Goal: Communication & Community: Answer question/provide support

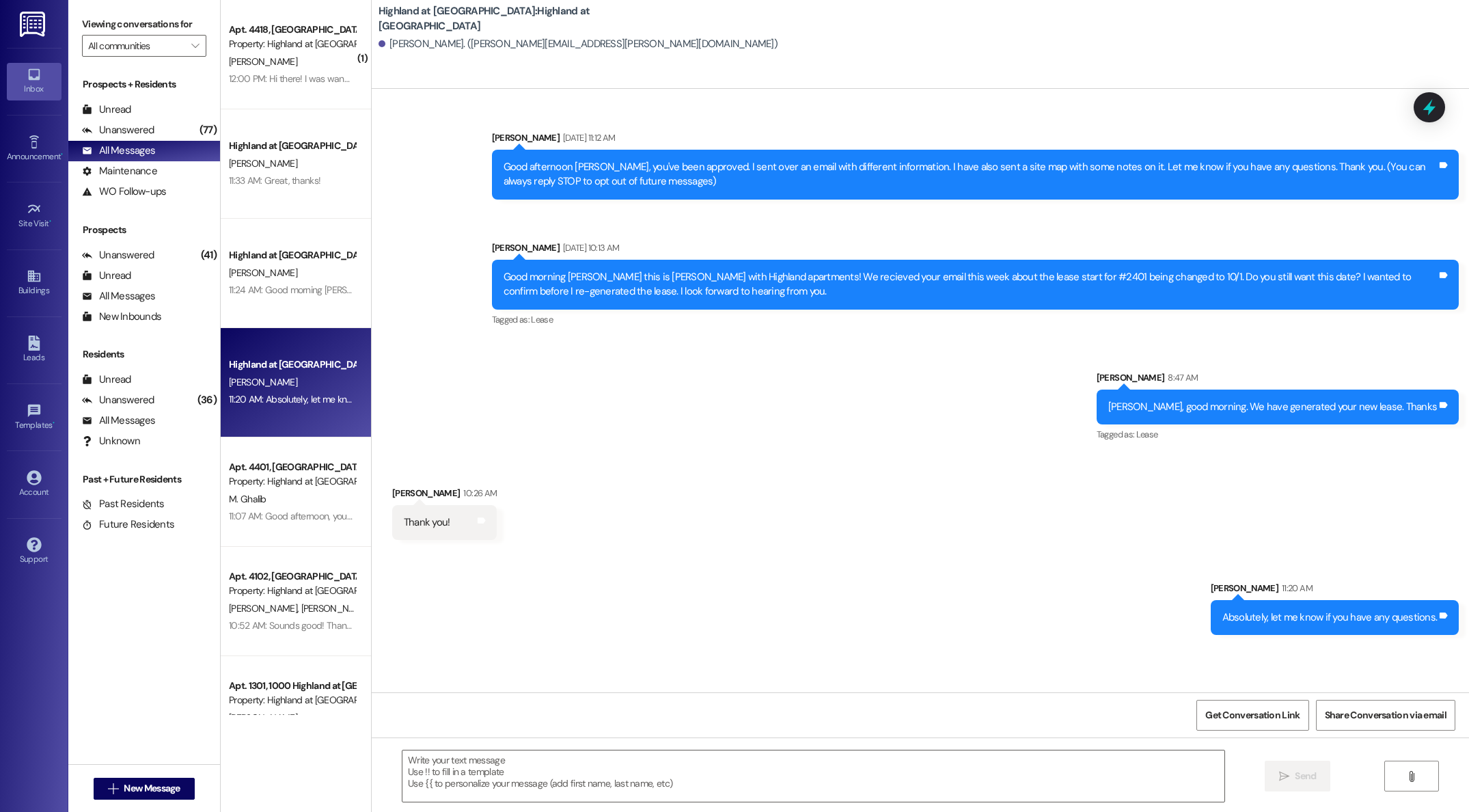
click at [289, 76] on div "12:00 PM: Hi there! I was wandering about the referral bonus of 200? Did the fr…" at bounding box center [463, 78] width 469 height 13
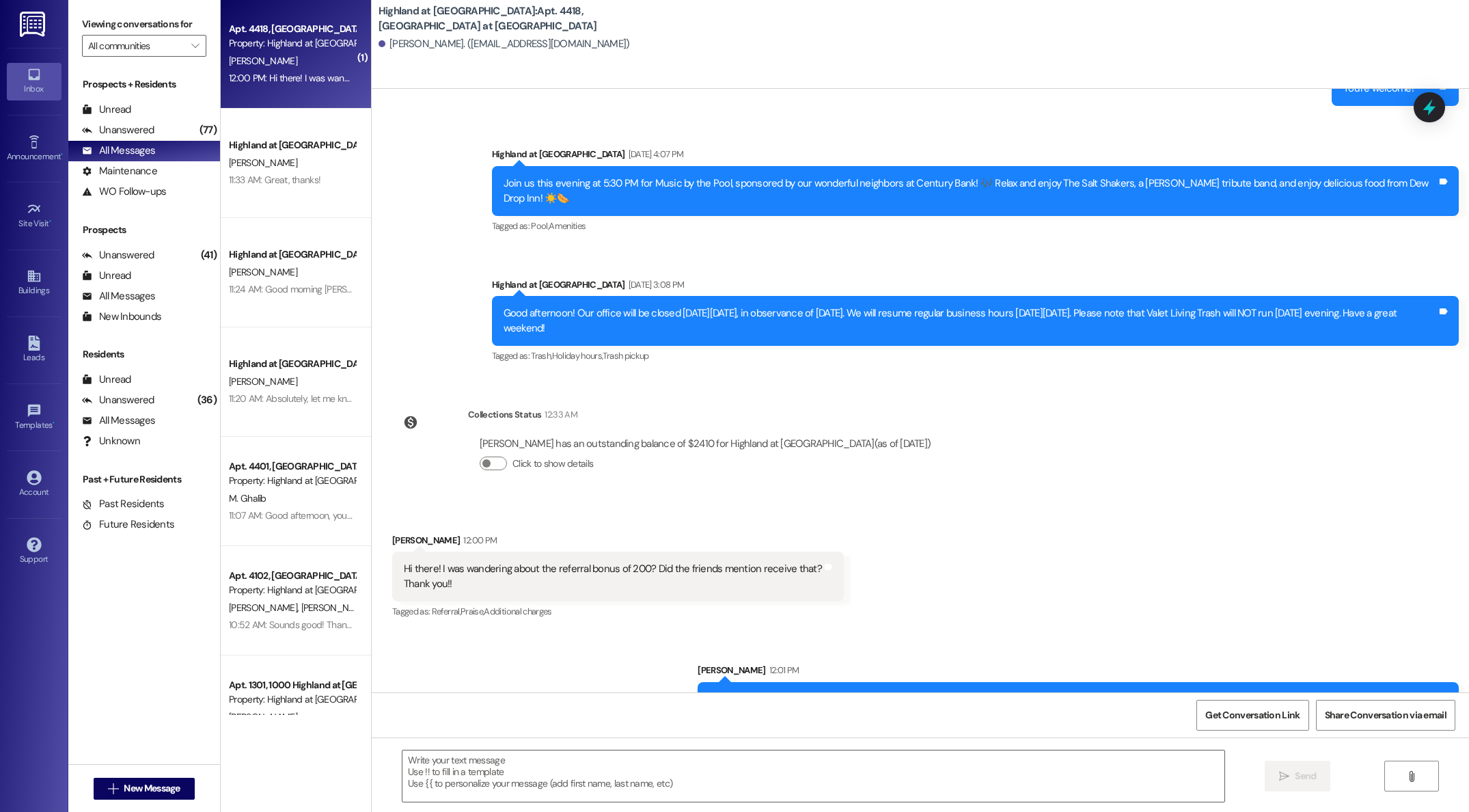
scroll to position [8841, 0]
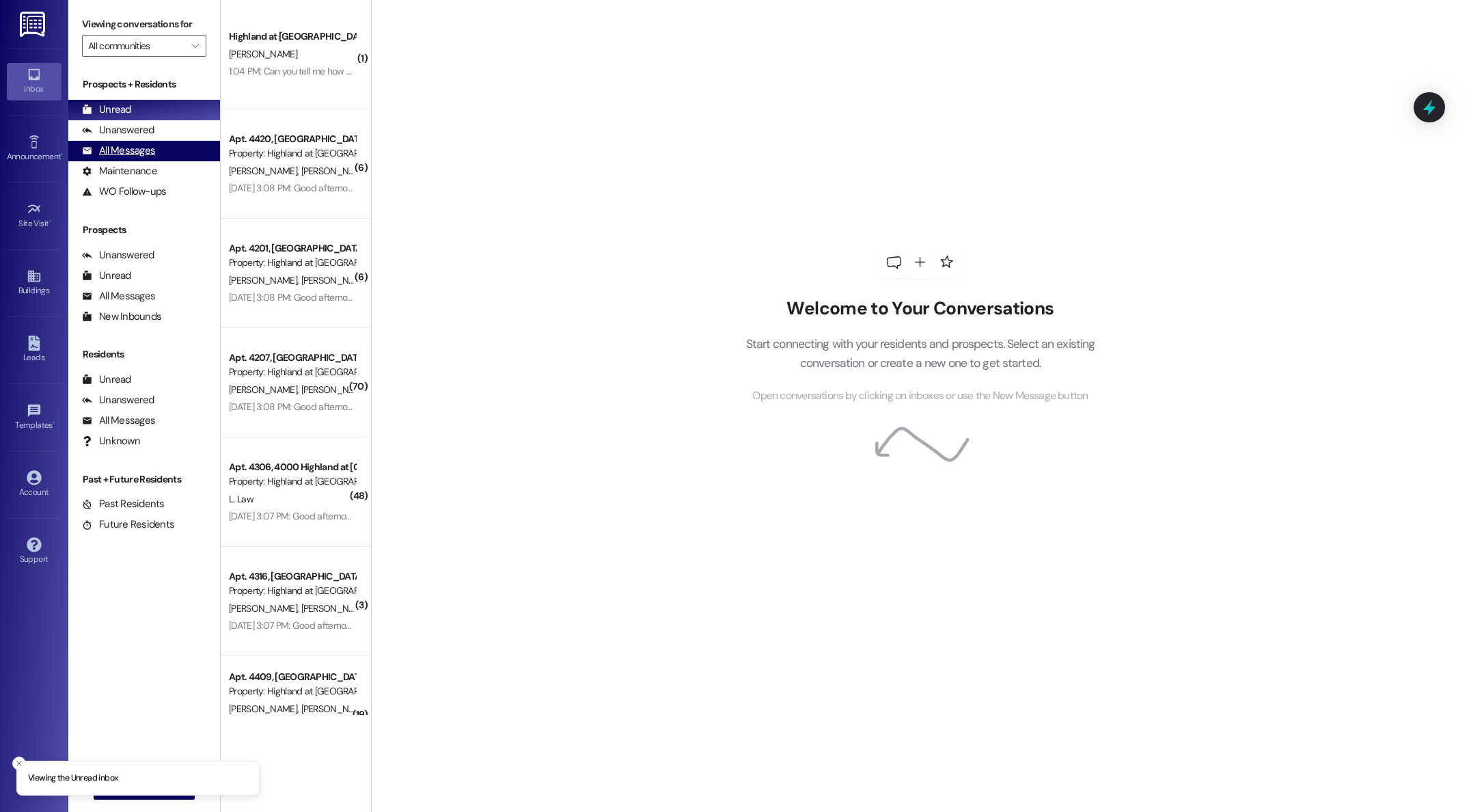
click at [128, 155] on div "All Messages" at bounding box center [118, 150] width 73 height 15
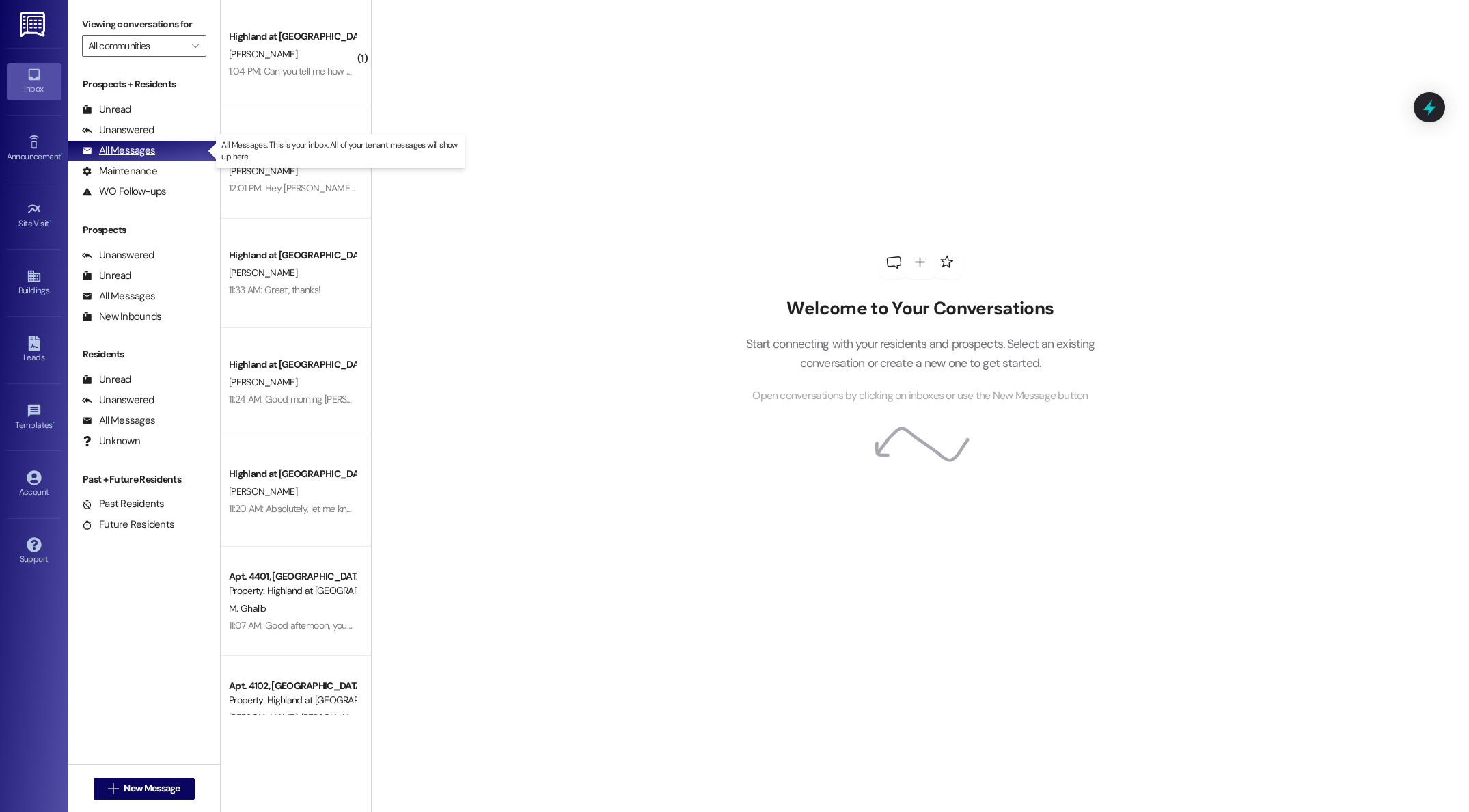
click at [102, 152] on div "All Messages" at bounding box center [118, 150] width 73 height 15
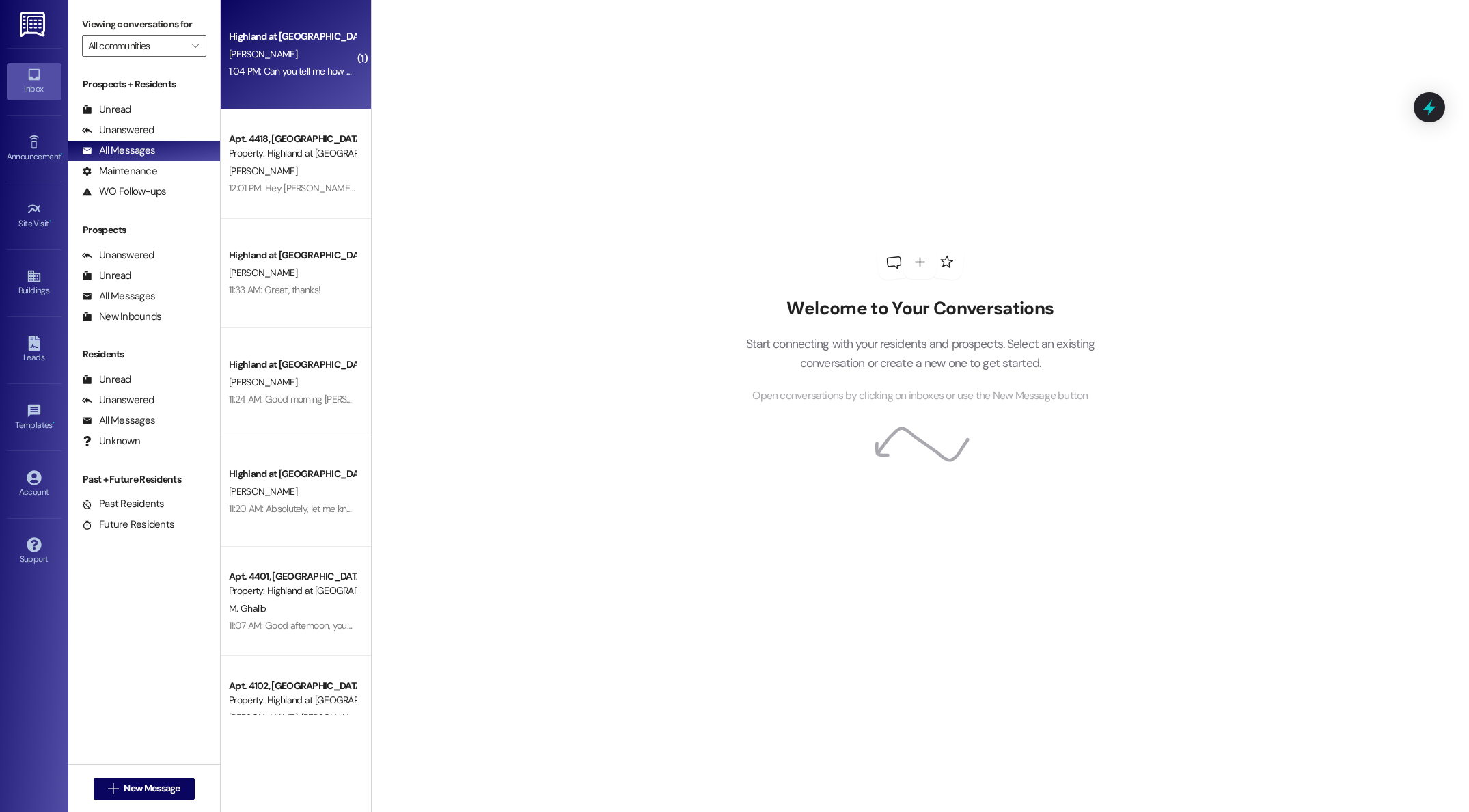
click at [241, 46] on div "M. Nargassans" at bounding box center [292, 54] width 129 height 17
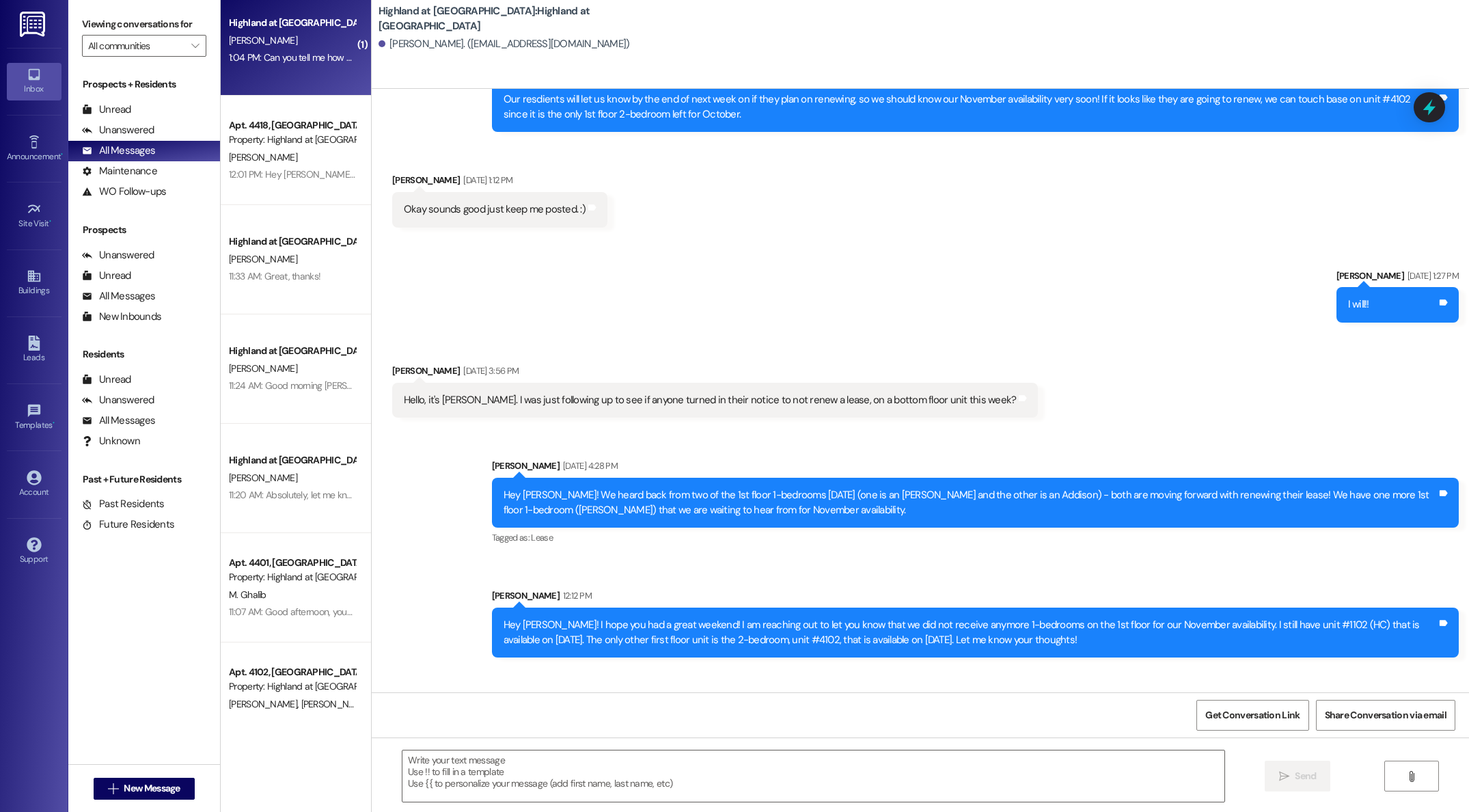
scroll to position [6496, 0]
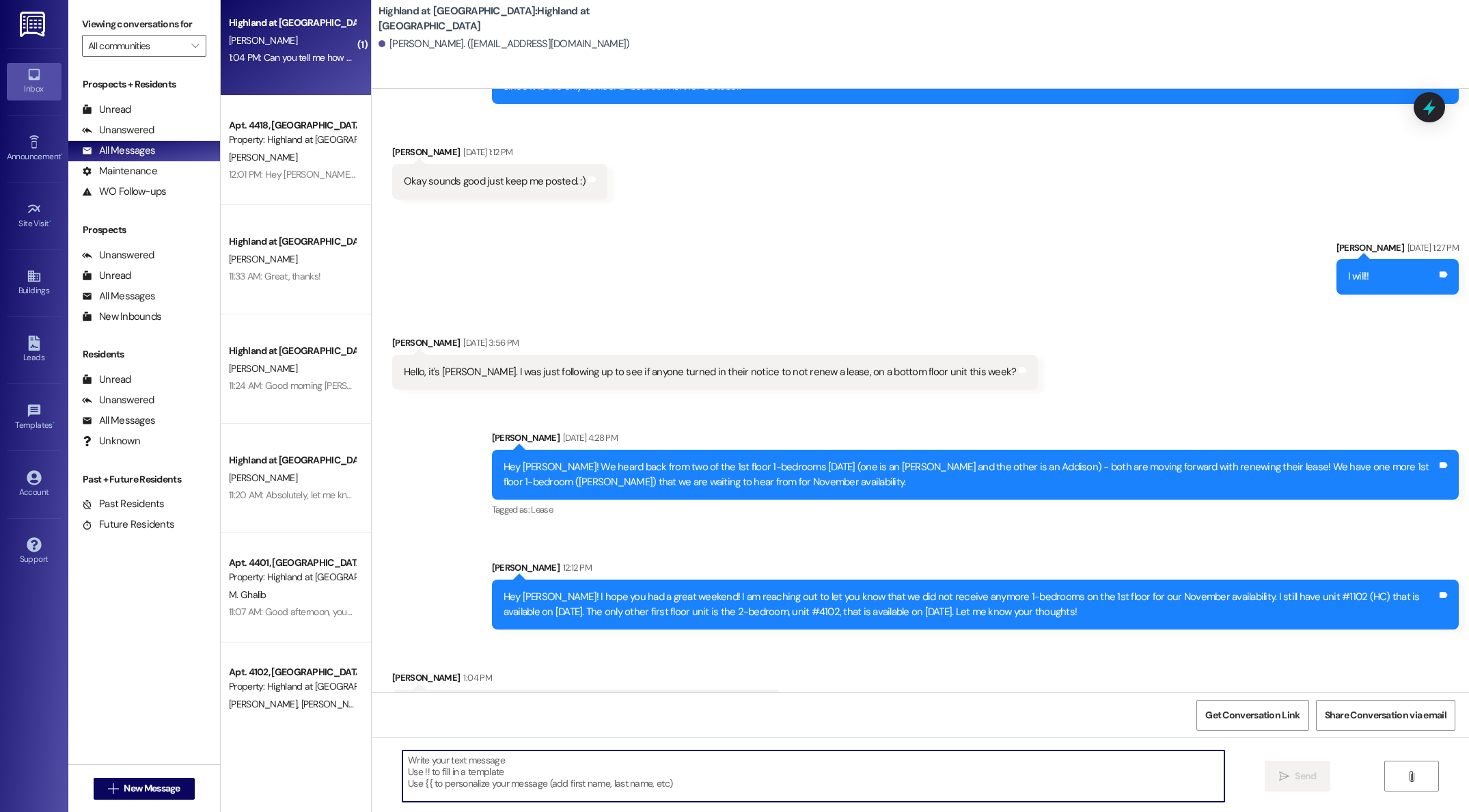
click at [790, 766] on textarea at bounding box center [813, 776] width 822 height 51
click at [639, 768] on textarea at bounding box center [813, 776] width 822 height 51
paste textarea "One-Time, Non-Refundable Fees: Application Fee $50 per Applicant | Community Fe…"
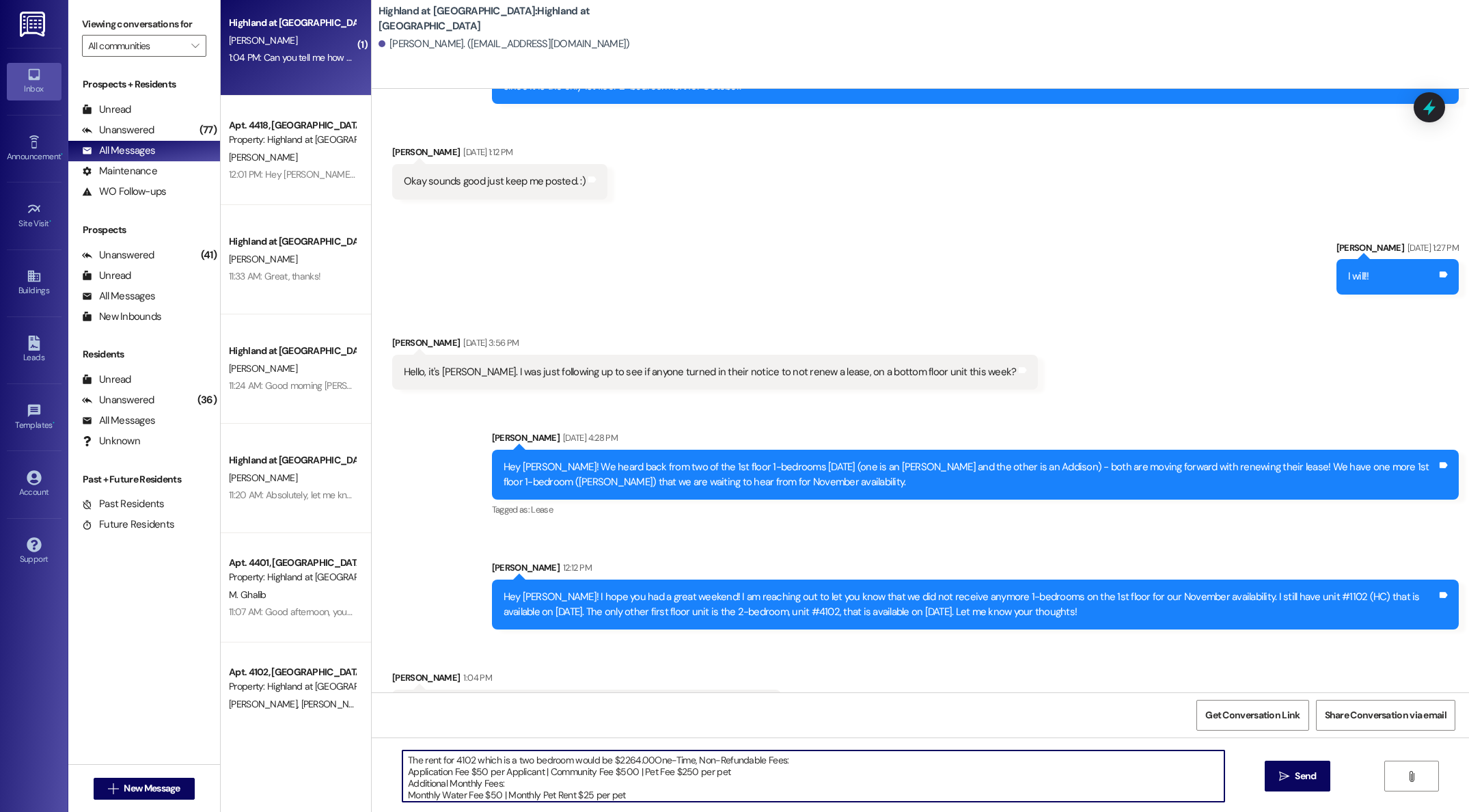
click at [642, 761] on textarea "The rent for 4102 which is a two bedroom would be $2264.00One-Time, Non-Refunda…" at bounding box center [813, 776] width 822 height 51
type textarea "The rent for 4102 which is a two bedroom would be $2264.00One-Time, Non-Refunda…"
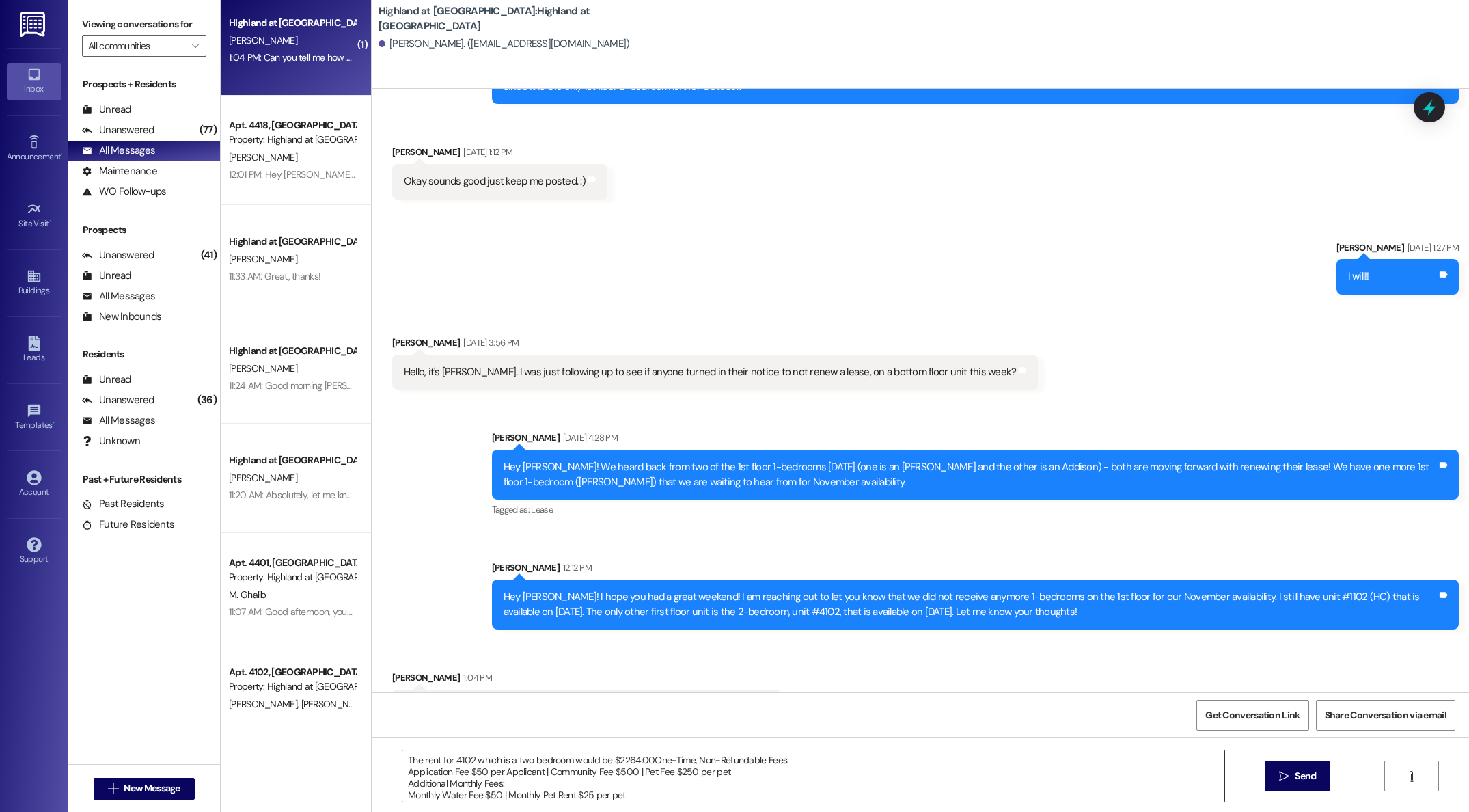
click at [641, 759] on textarea "The rent for 4102 which is a two bedroom would be $2264.00One-Time, Non-Refunda…" at bounding box center [813, 776] width 822 height 51
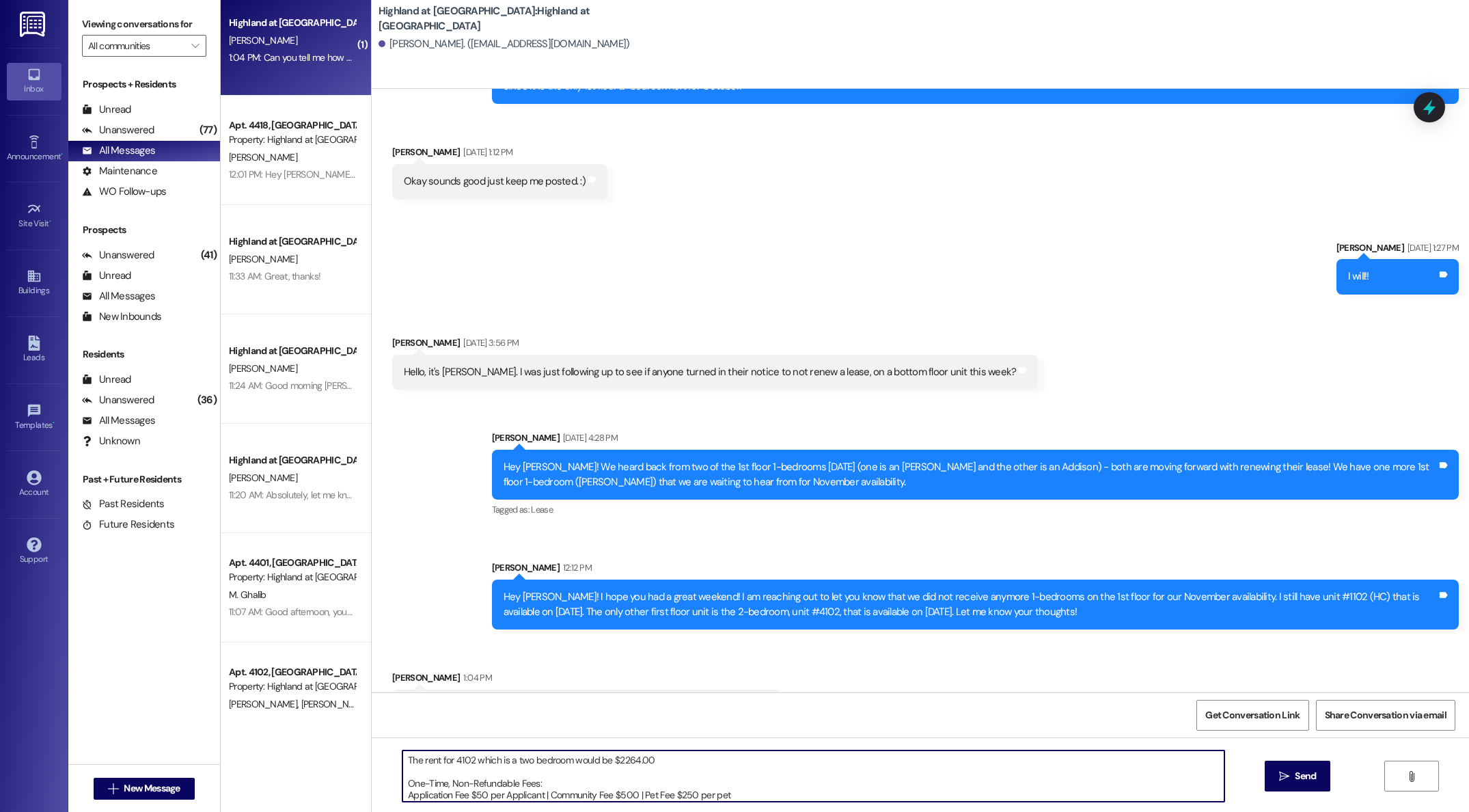
click at [680, 759] on textarea "The rent for 4102 which is a two bedroom would be $2264.00 One-Time, Non-Refund…" at bounding box center [813, 776] width 822 height 51
type textarea "The rent for 4102 which is a two bedroom would be $2264.00 per month One-Time, …"
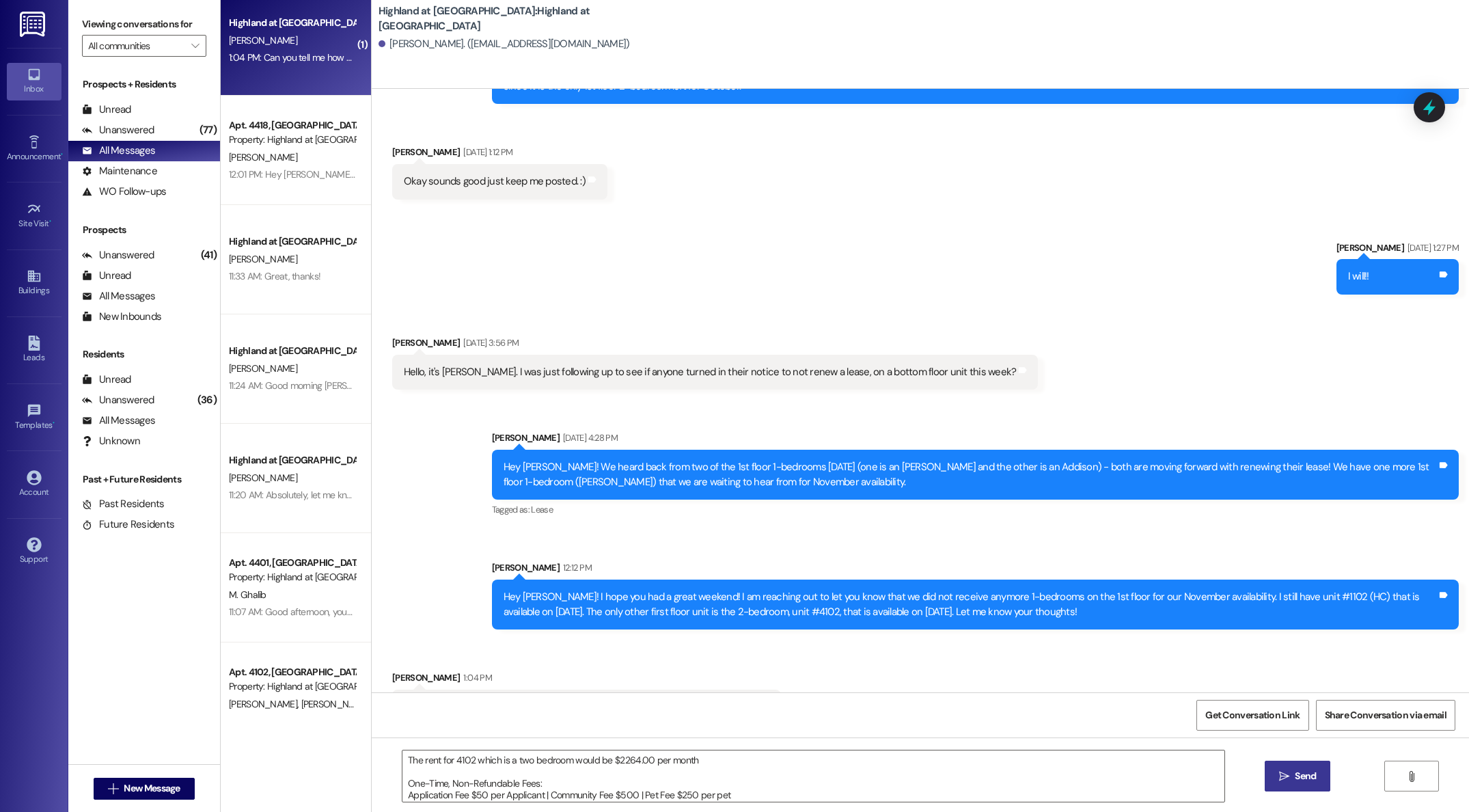
click at [1292, 779] on span "Send" at bounding box center [1305, 775] width 26 height 15
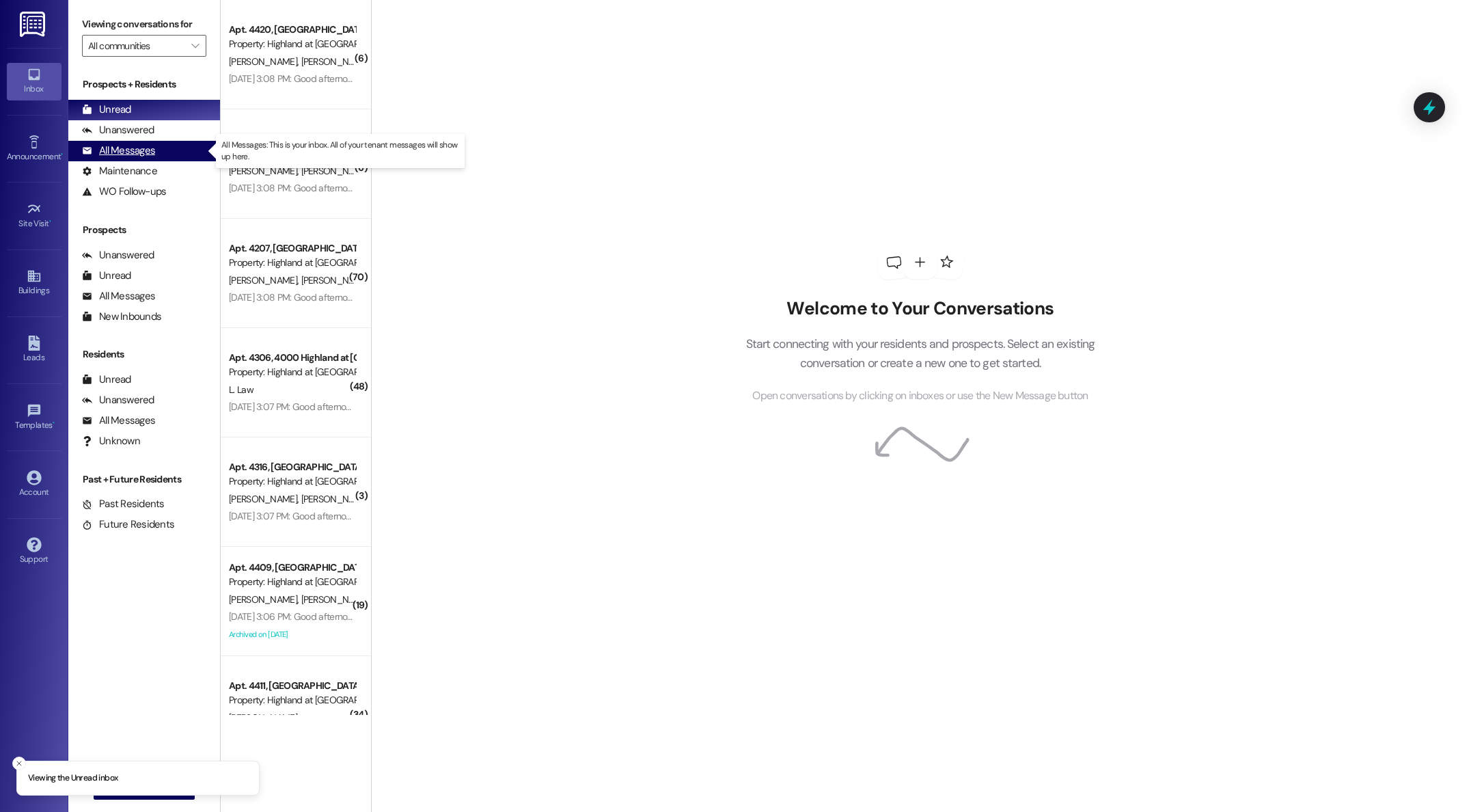
click at [132, 158] on div "All Messages (undefined)" at bounding box center [144, 150] width 151 height 21
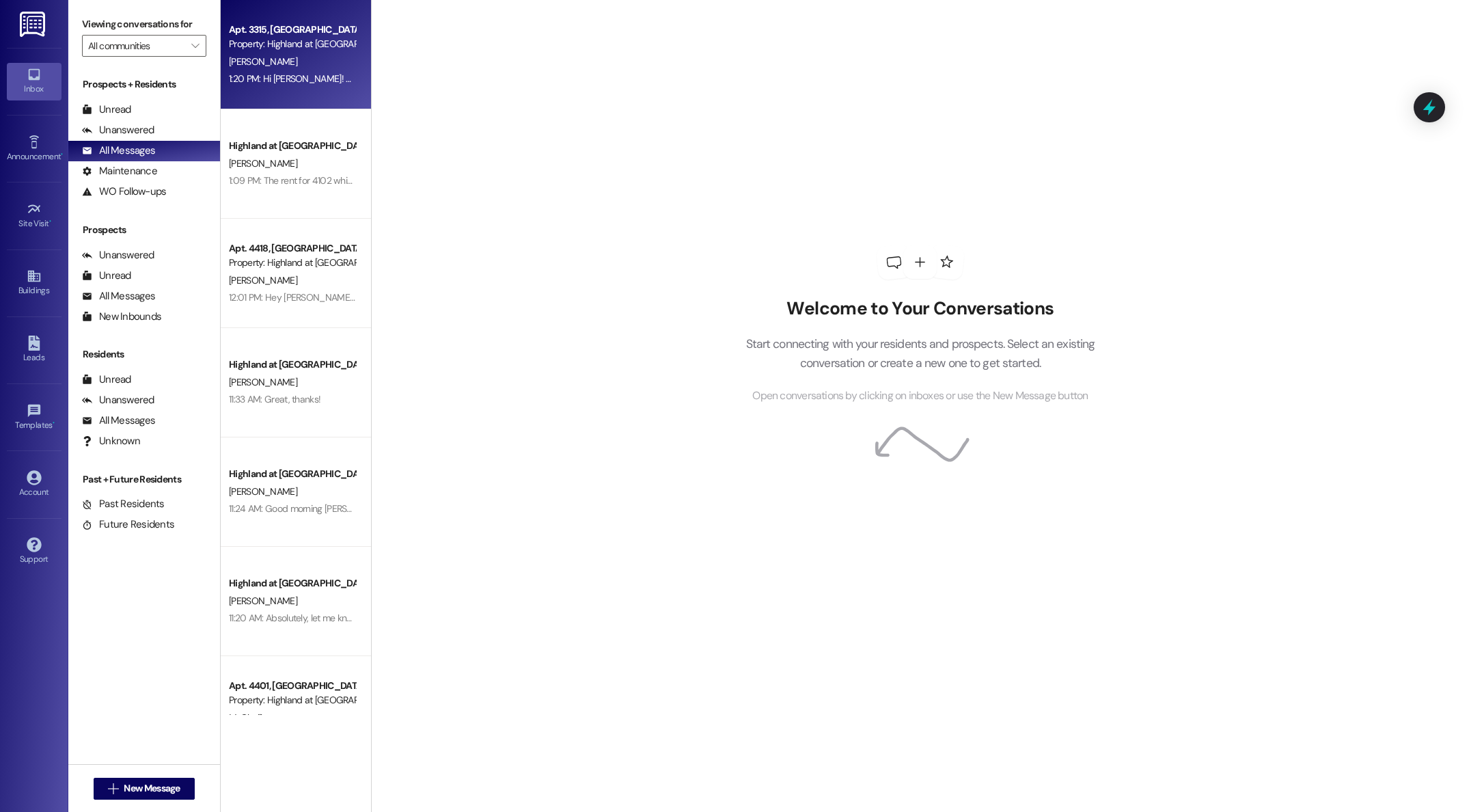
click at [289, 55] on div "S. Agresta" at bounding box center [292, 62] width 129 height 17
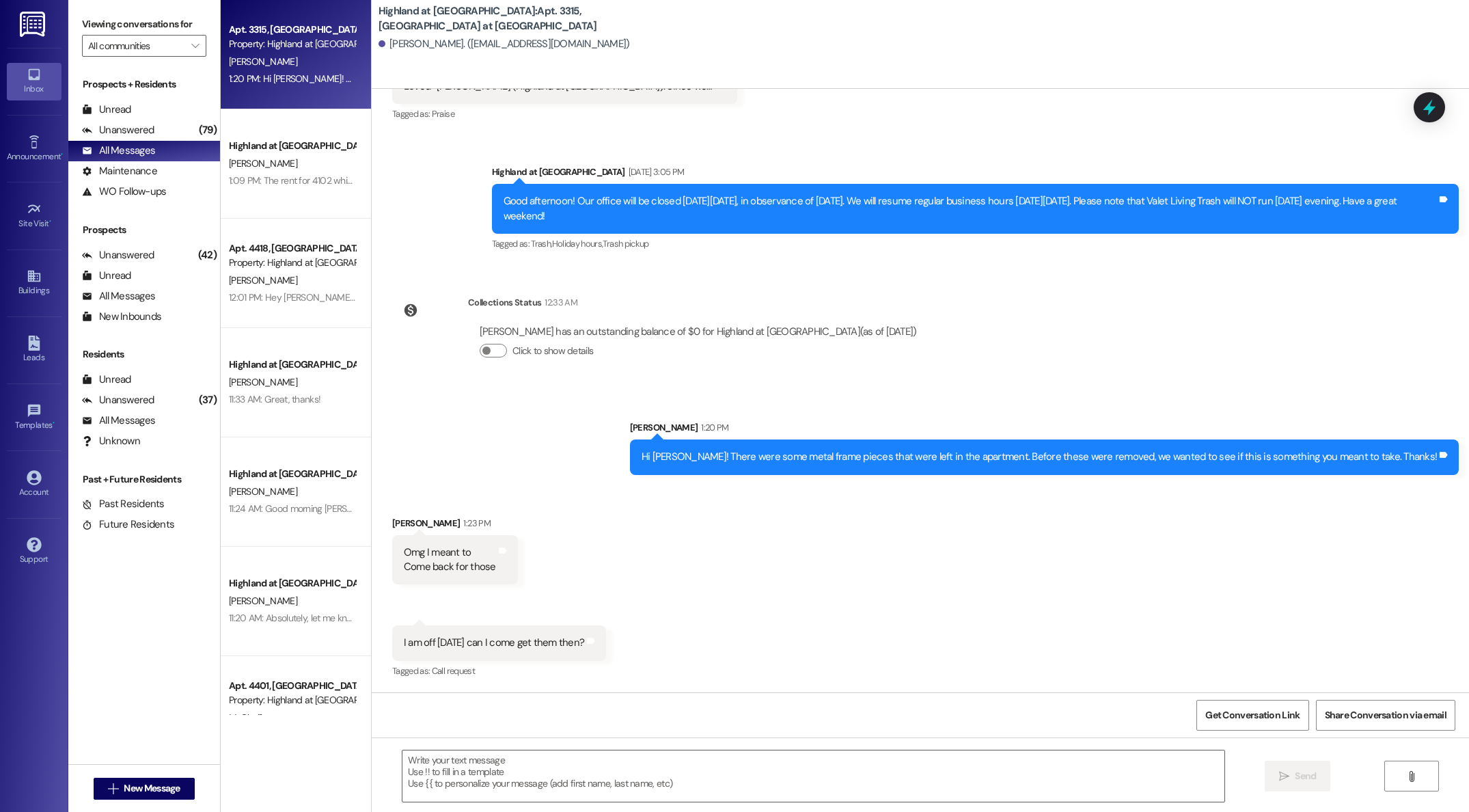
scroll to position [7436, 0]
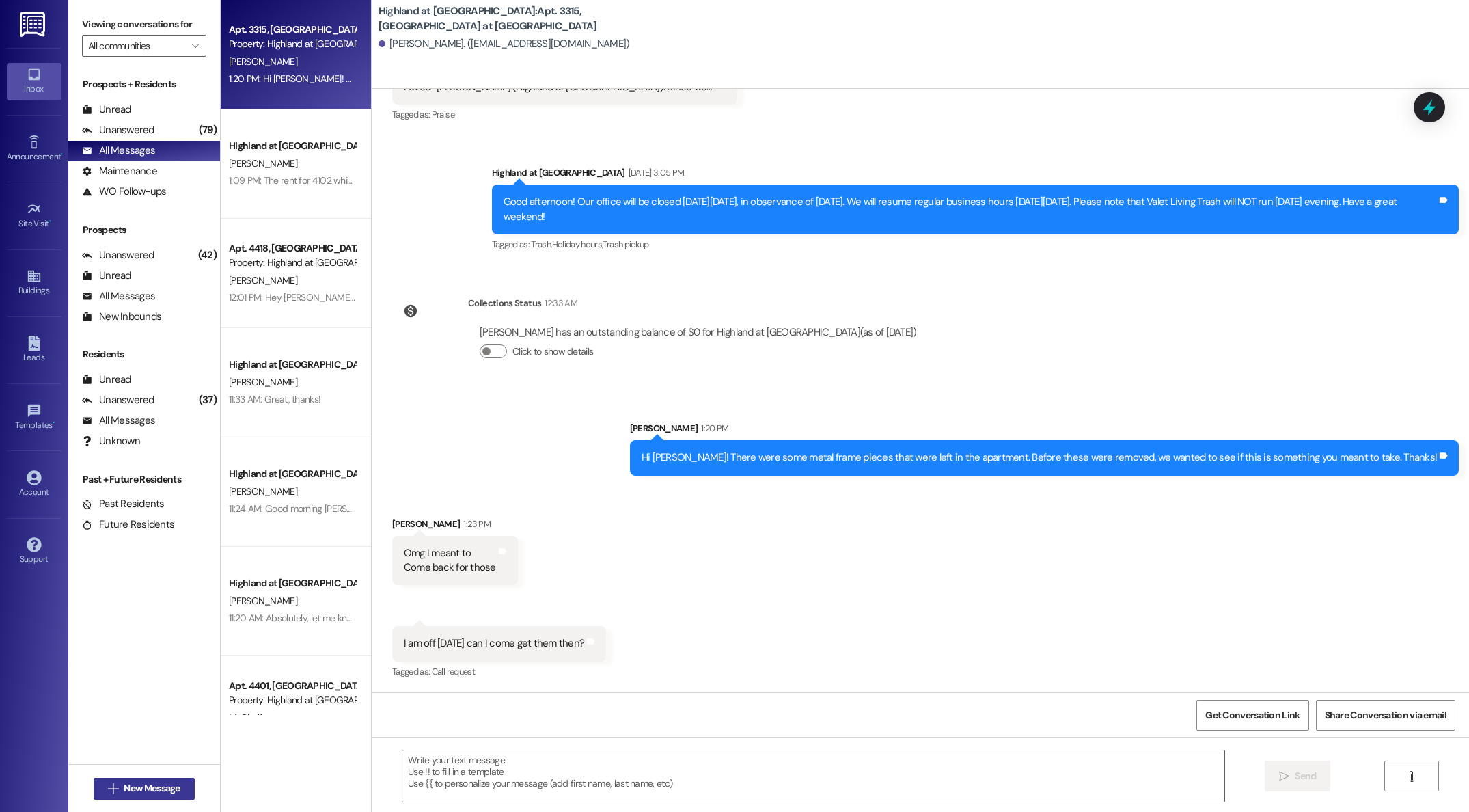
click at [124, 788] on span "New Message" at bounding box center [151, 788] width 56 height 15
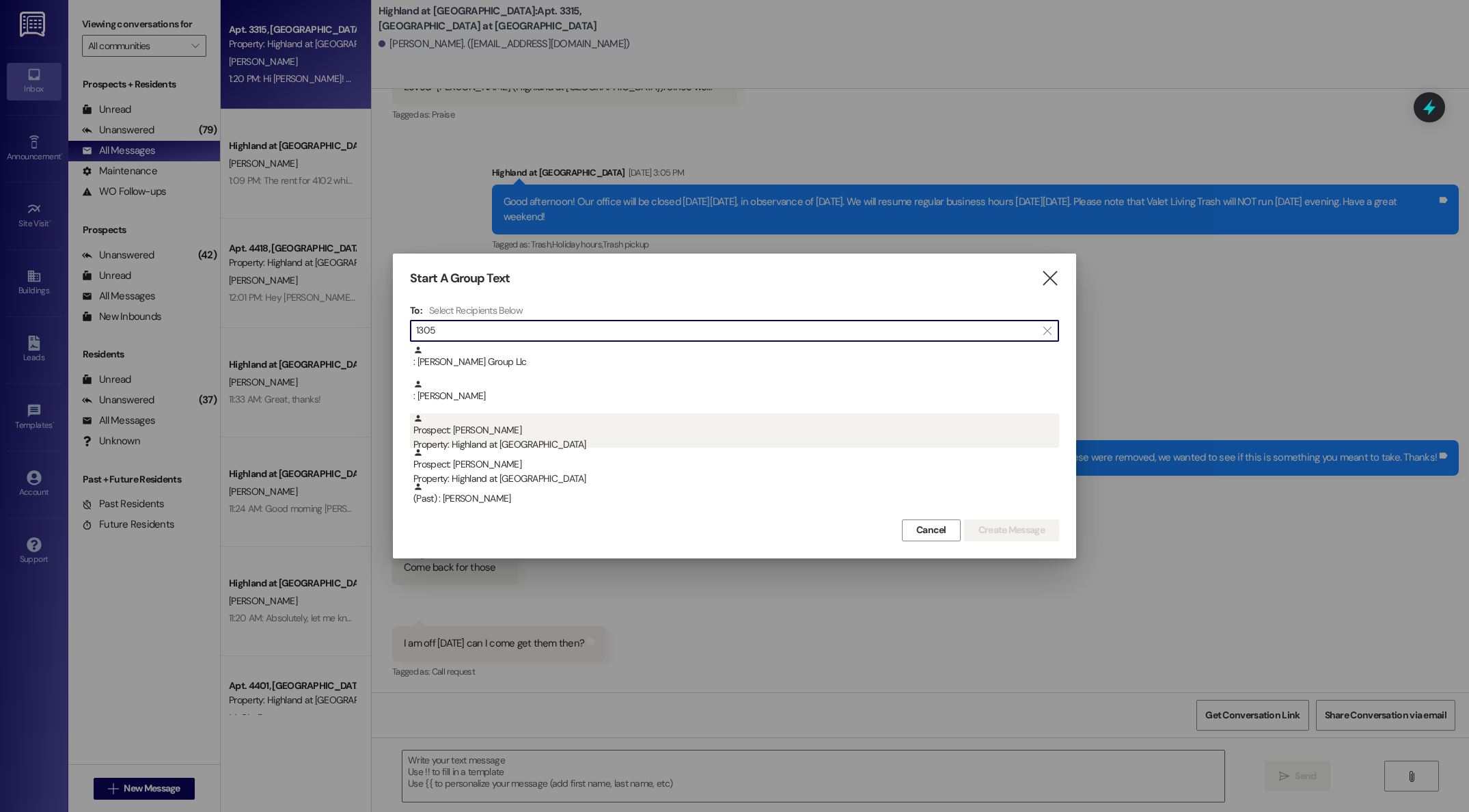
scroll to position [61, 0]
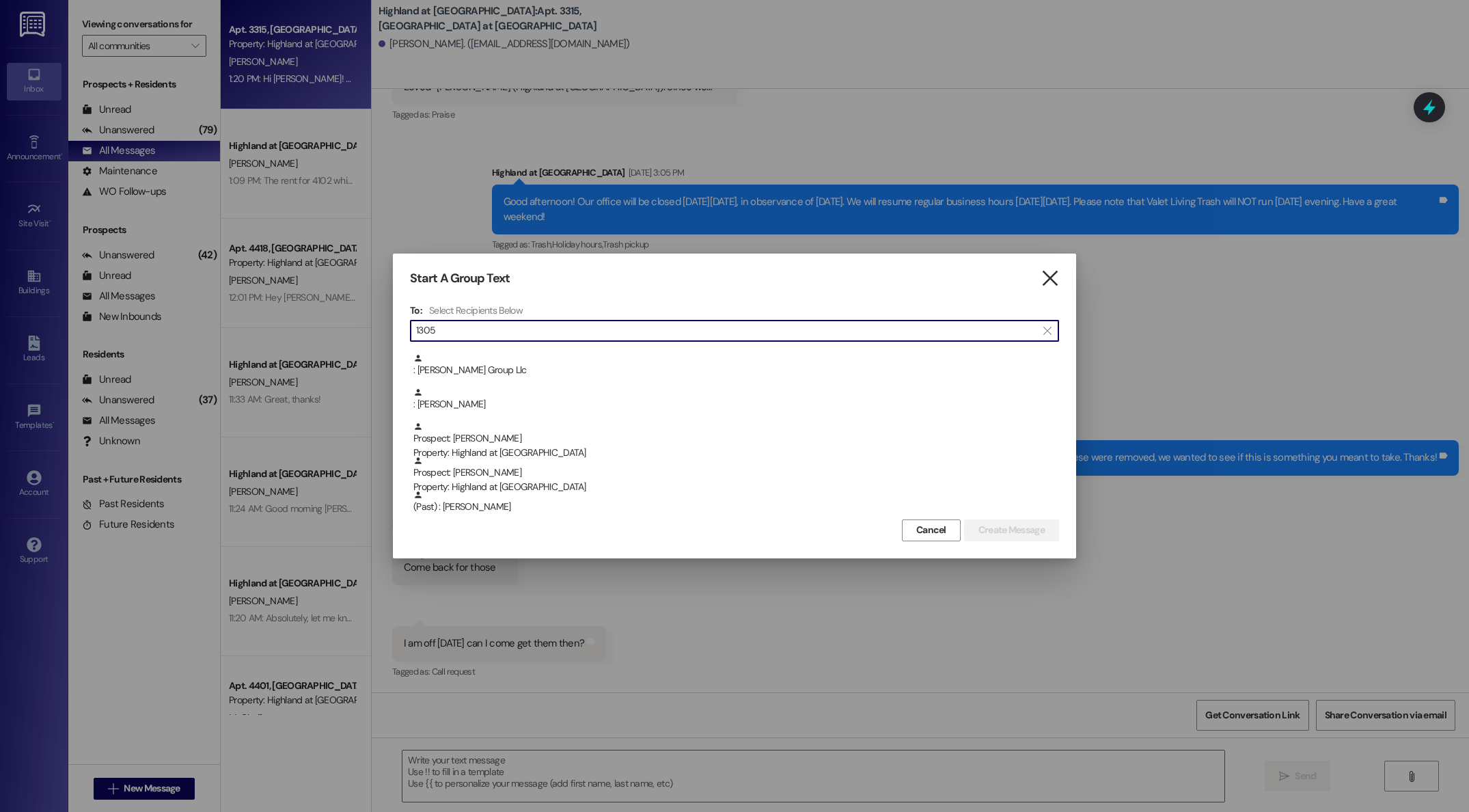
type input "1305"
click at [1051, 275] on icon "" at bounding box center [1050, 278] width 19 height 15
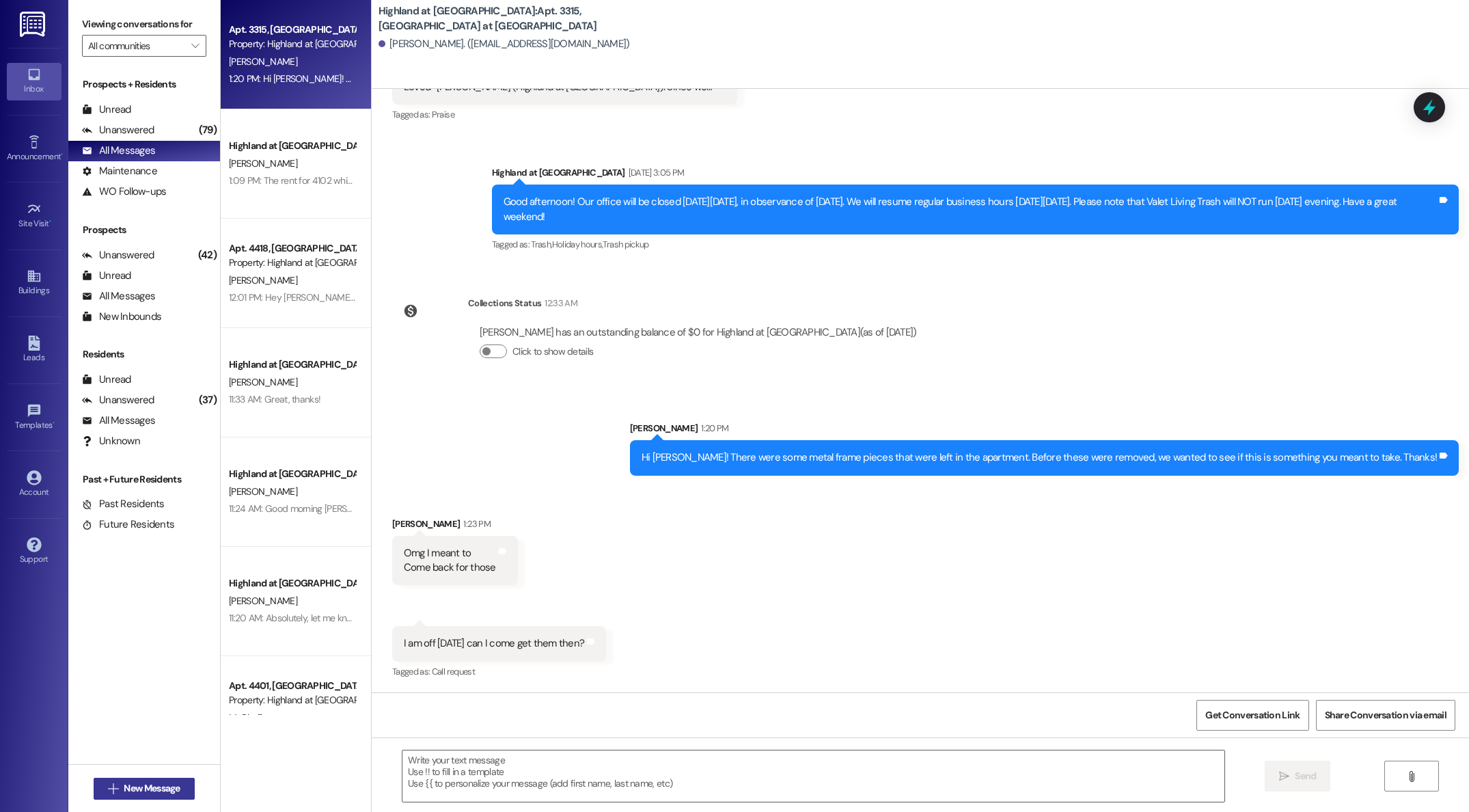
click at [145, 789] on span "New Message" at bounding box center [151, 788] width 56 height 15
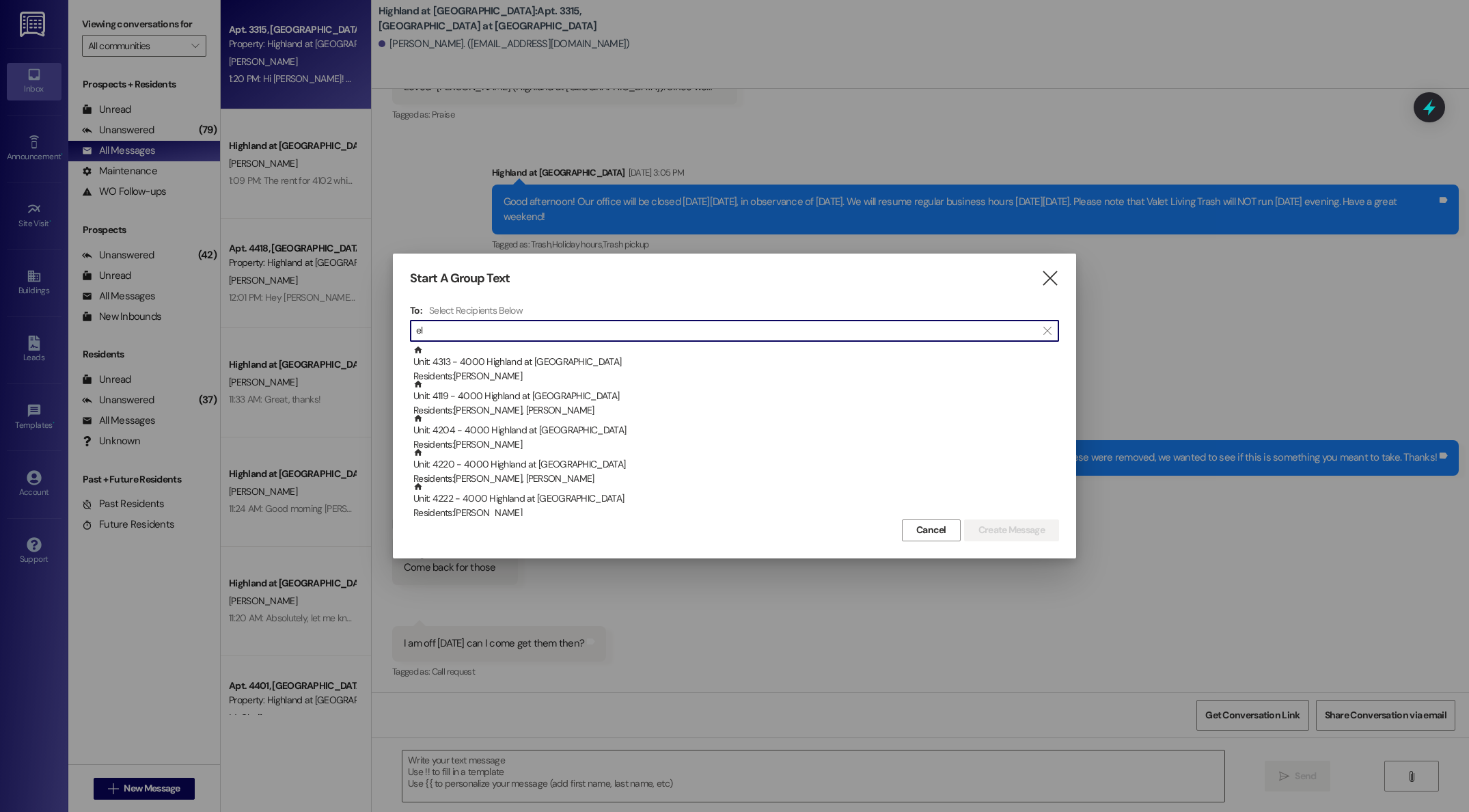
type input "e"
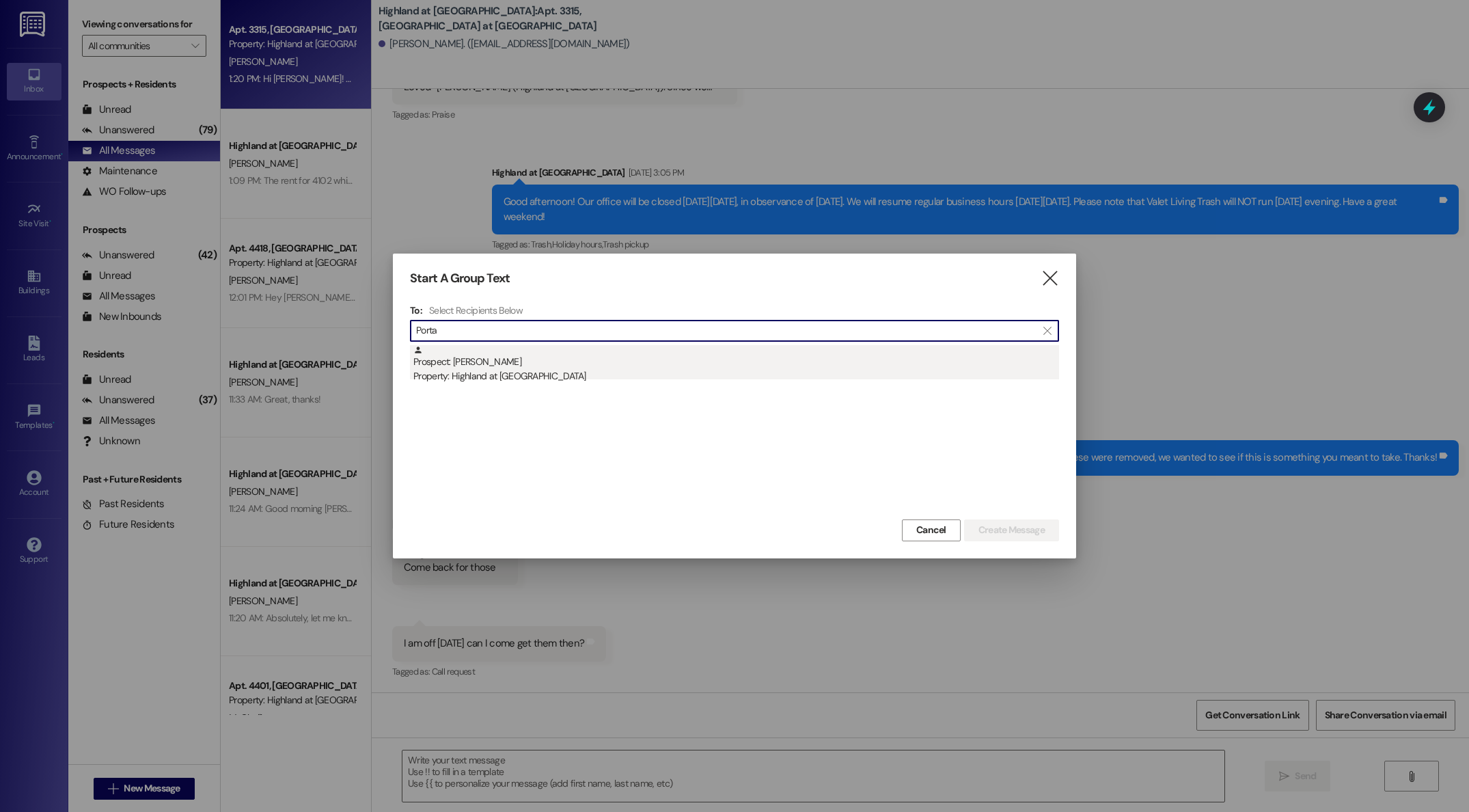
type input "Porta"
click at [498, 364] on div "Prospect: Lisa Portacci Property: Highland at Spring Hill" at bounding box center [736, 364] width 646 height 39
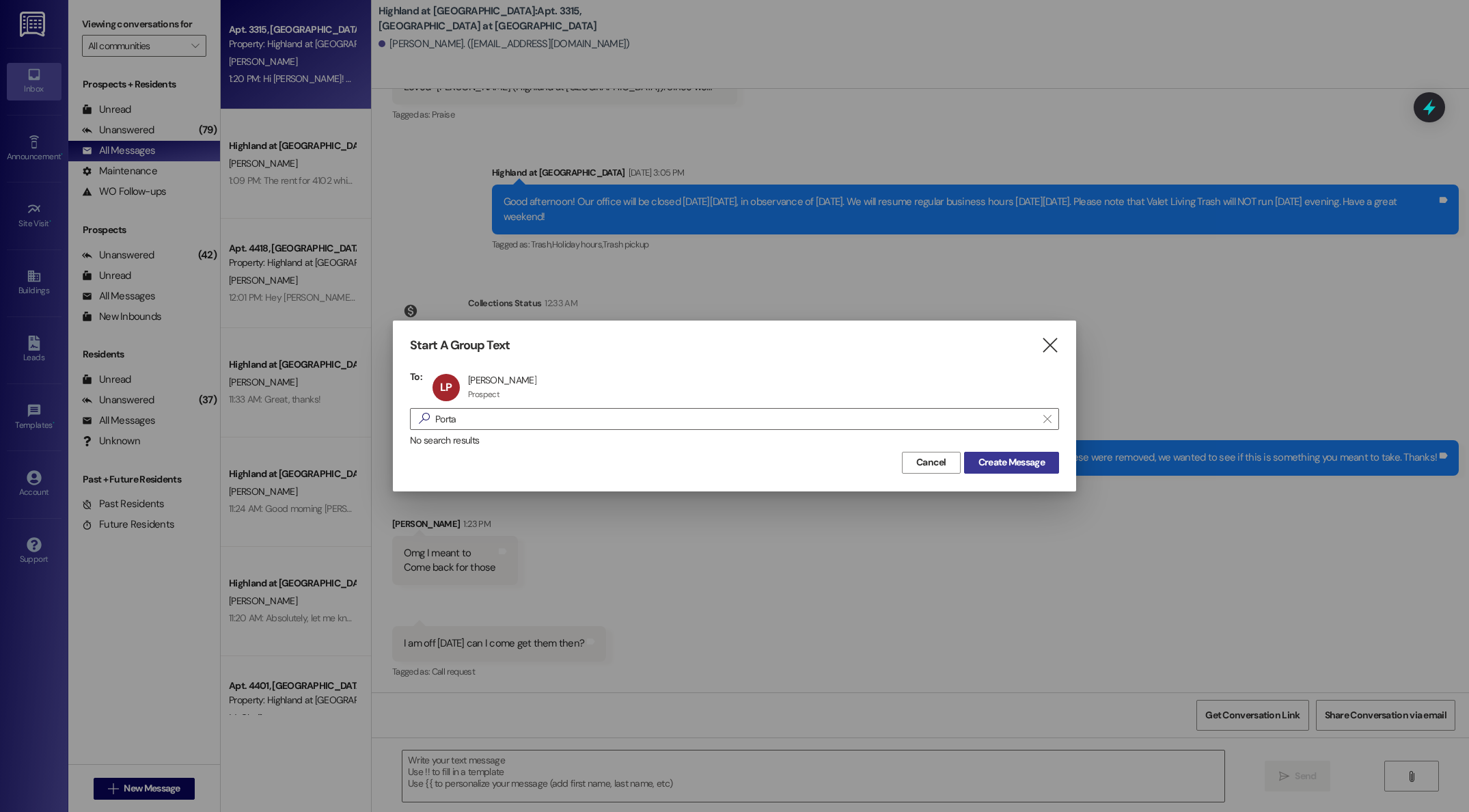
click at [1024, 464] on span "Create Message" at bounding box center [1012, 462] width 66 height 15
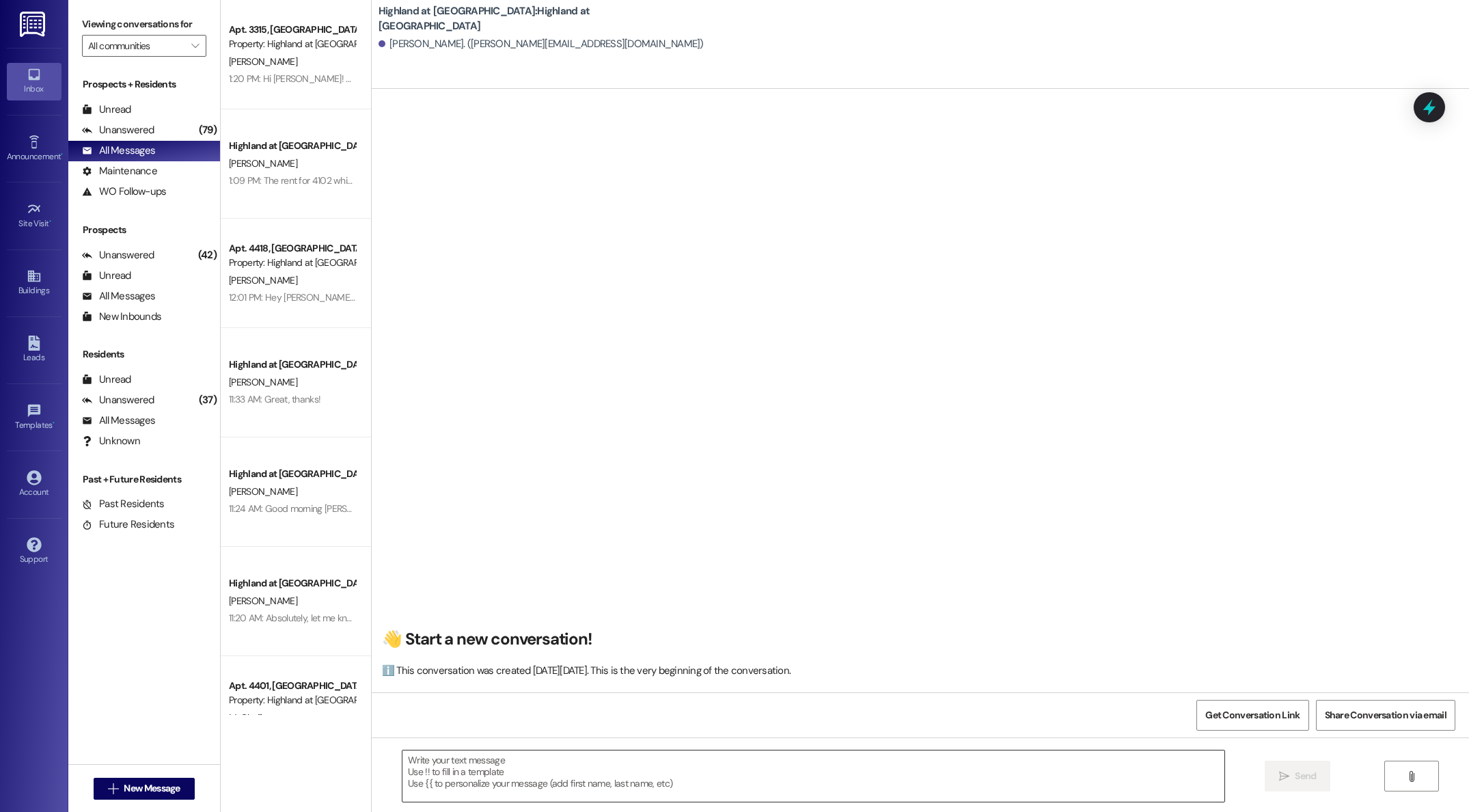
scroll to position [1, 0]
click at [518, 770] on textarea at bounding box center [813, 776] width 822 height 51
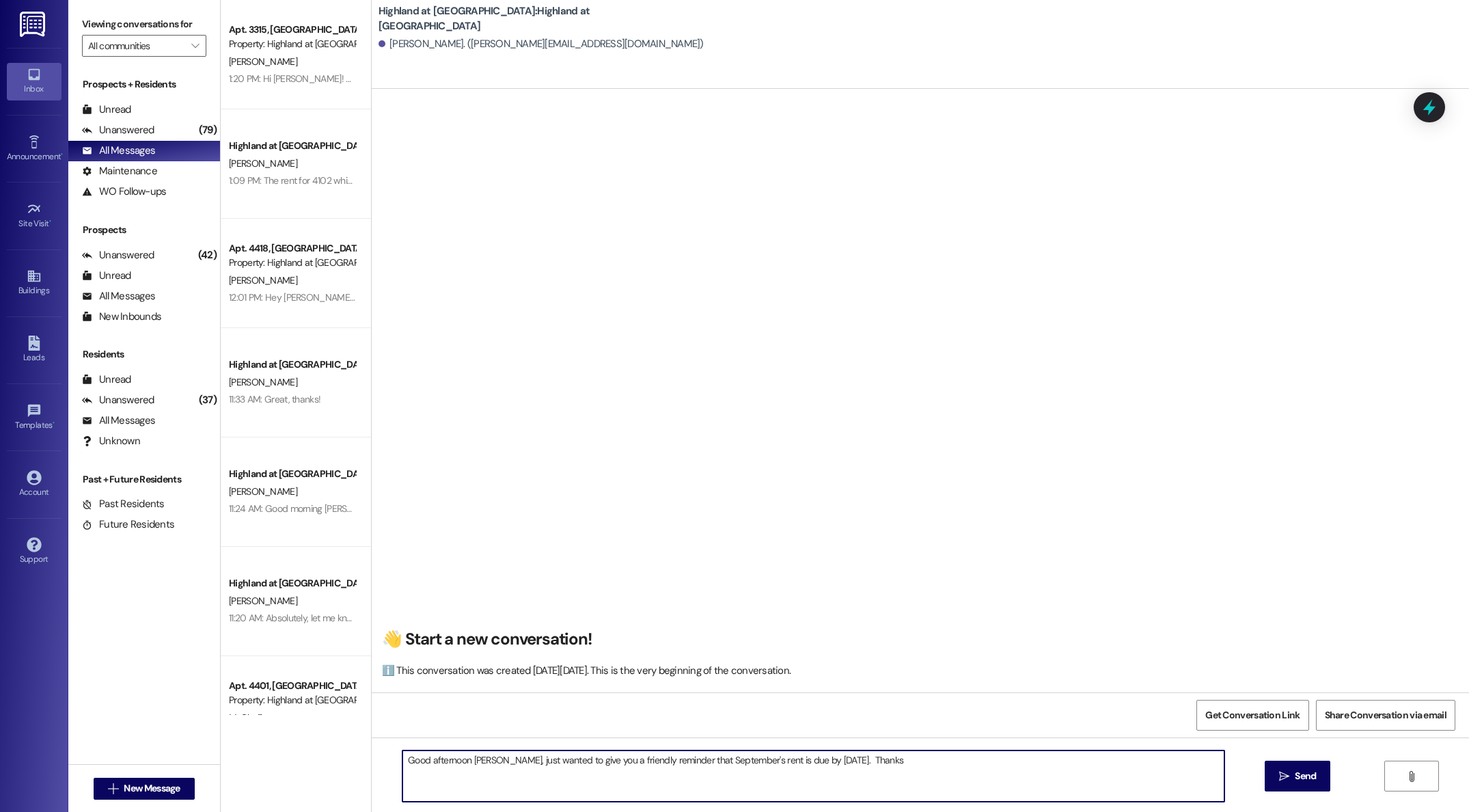
type textarea "Good afternoon Lisa, just wanted to give you a friendly reminder that September…"
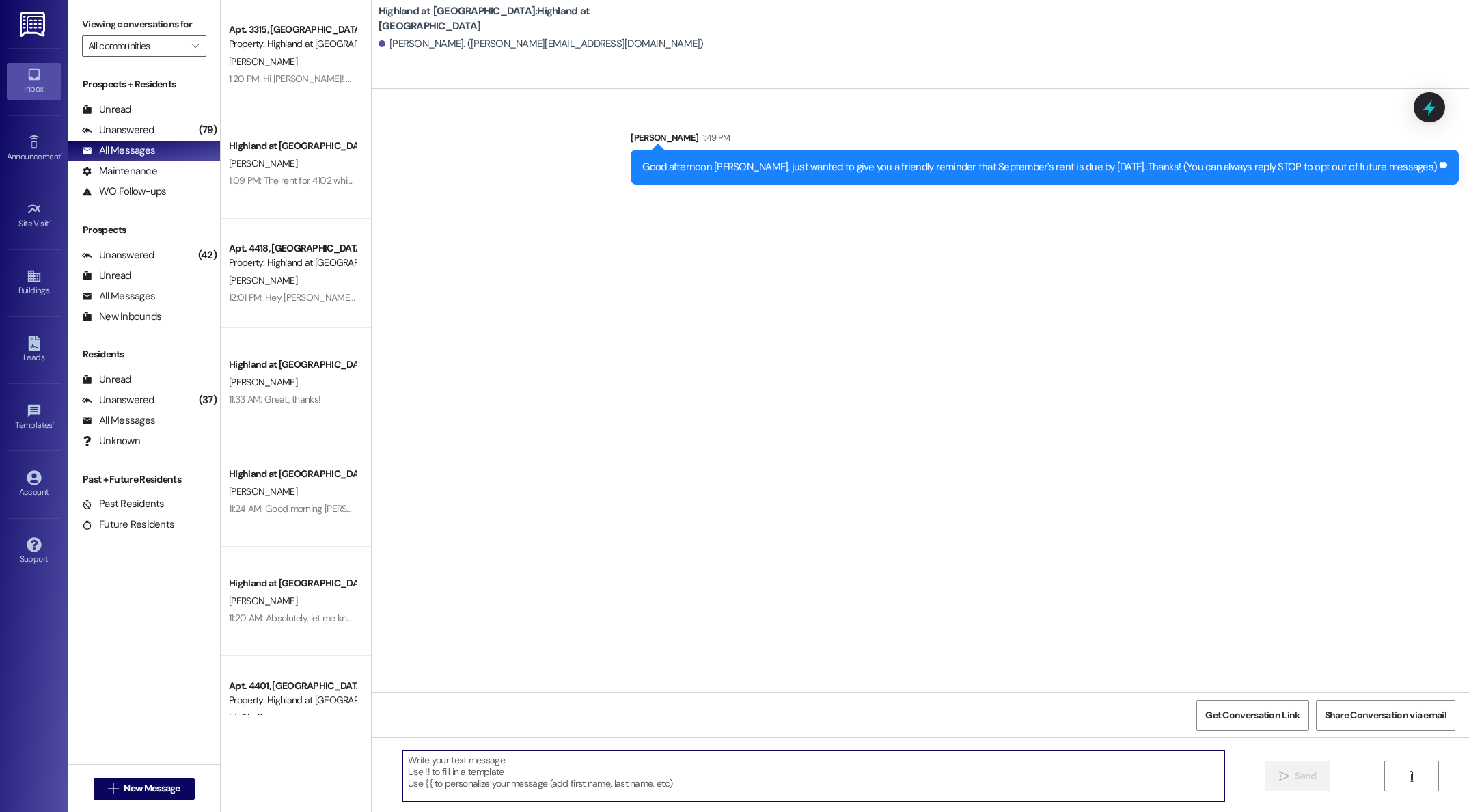
scroll to position [0, 0]
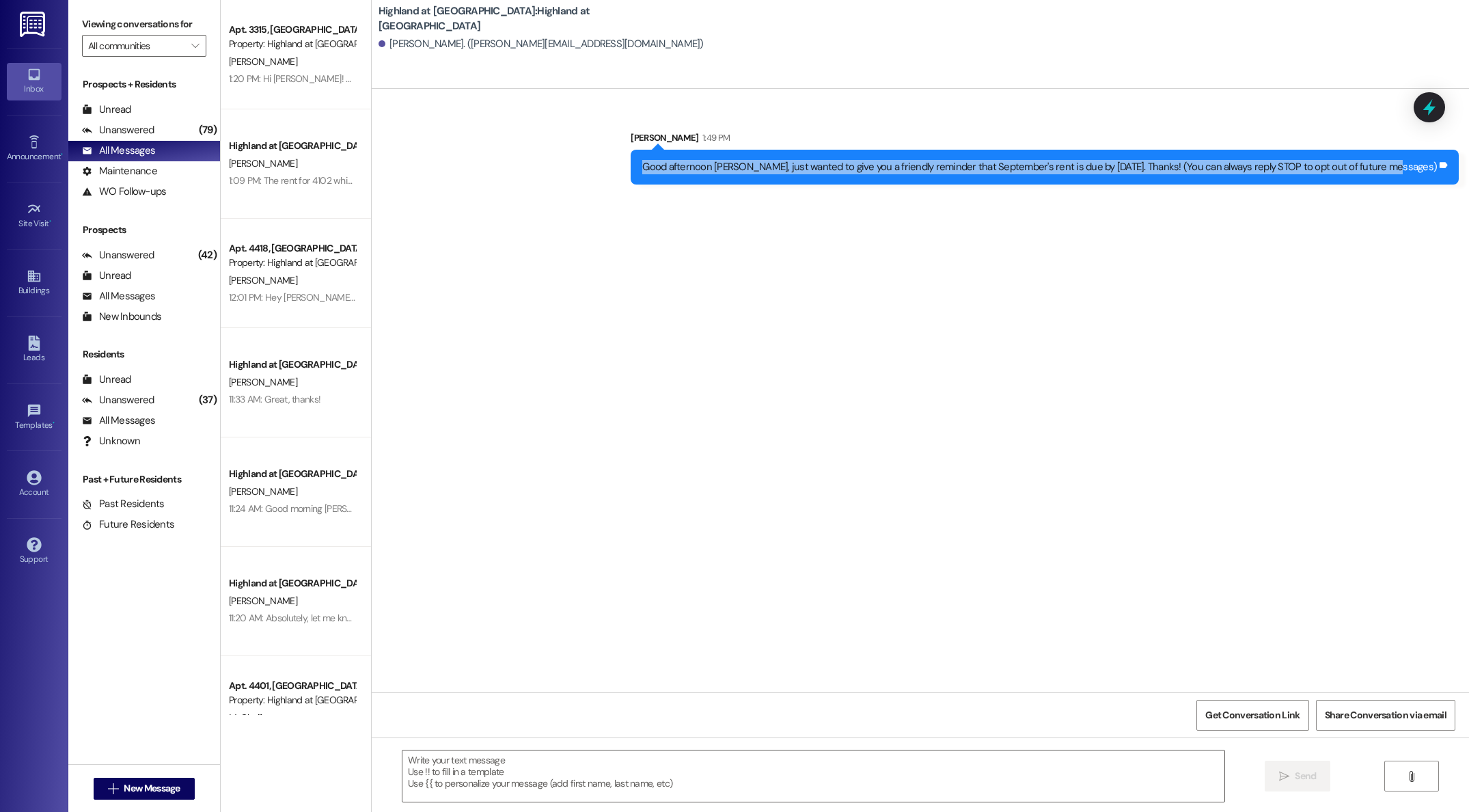
drag, startPoint x: 703, startPoint y: 169, endPoint x: 1426, endPoint y: 175, distance: 723.0
click at [1426, 175] on div "Good afternoon Lisa, just wanted to give you a friendly reminder that September…" at bounding box center [1044, 167] width 828 height 35
copy div "Good afternoon Lisa, just wanted to give you a friendly reminder that September…"
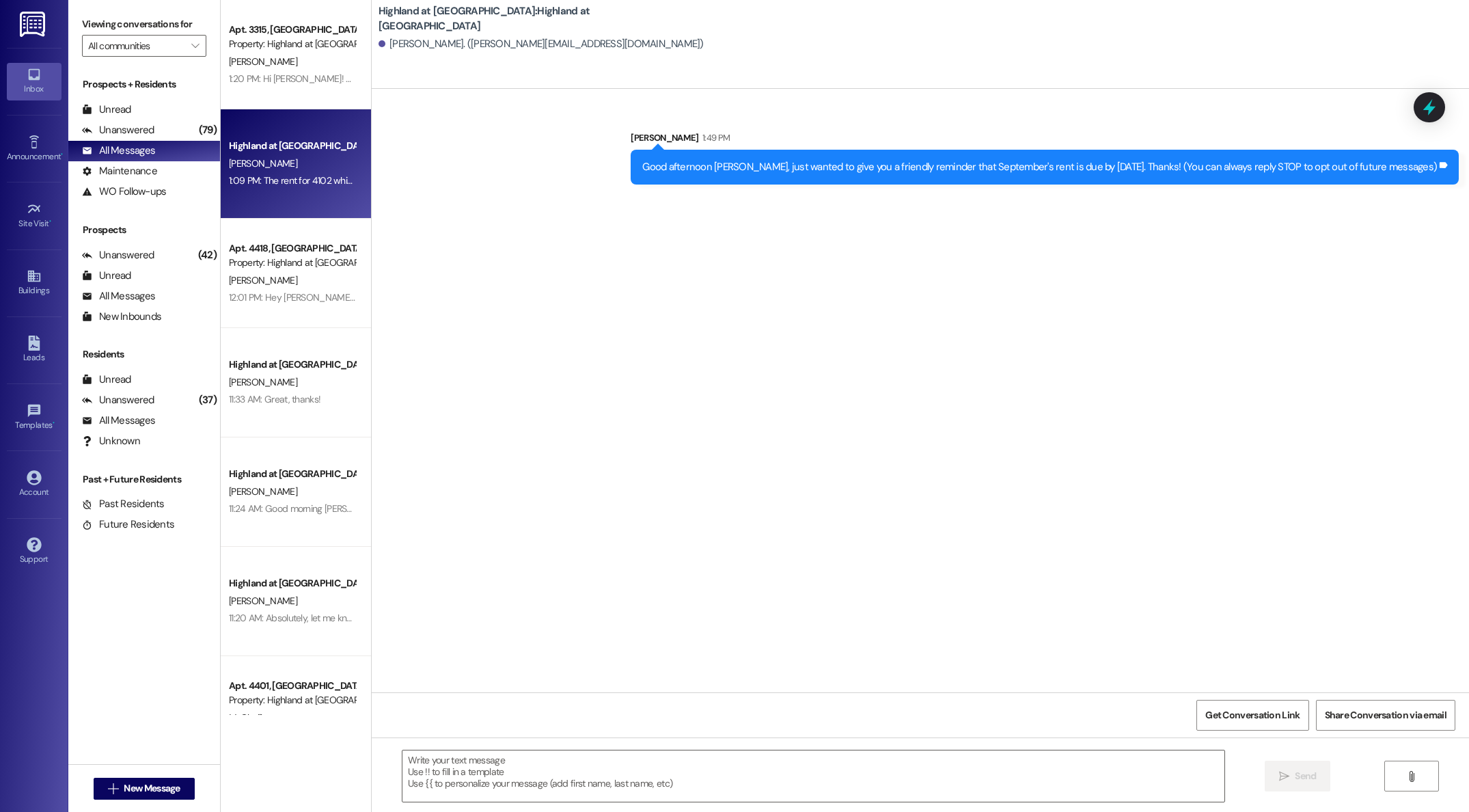
click at [272, 151] on div "Highland at [GEOGRAPHIC_DATA]" at bounding box center [291, 146] width 126 height 15
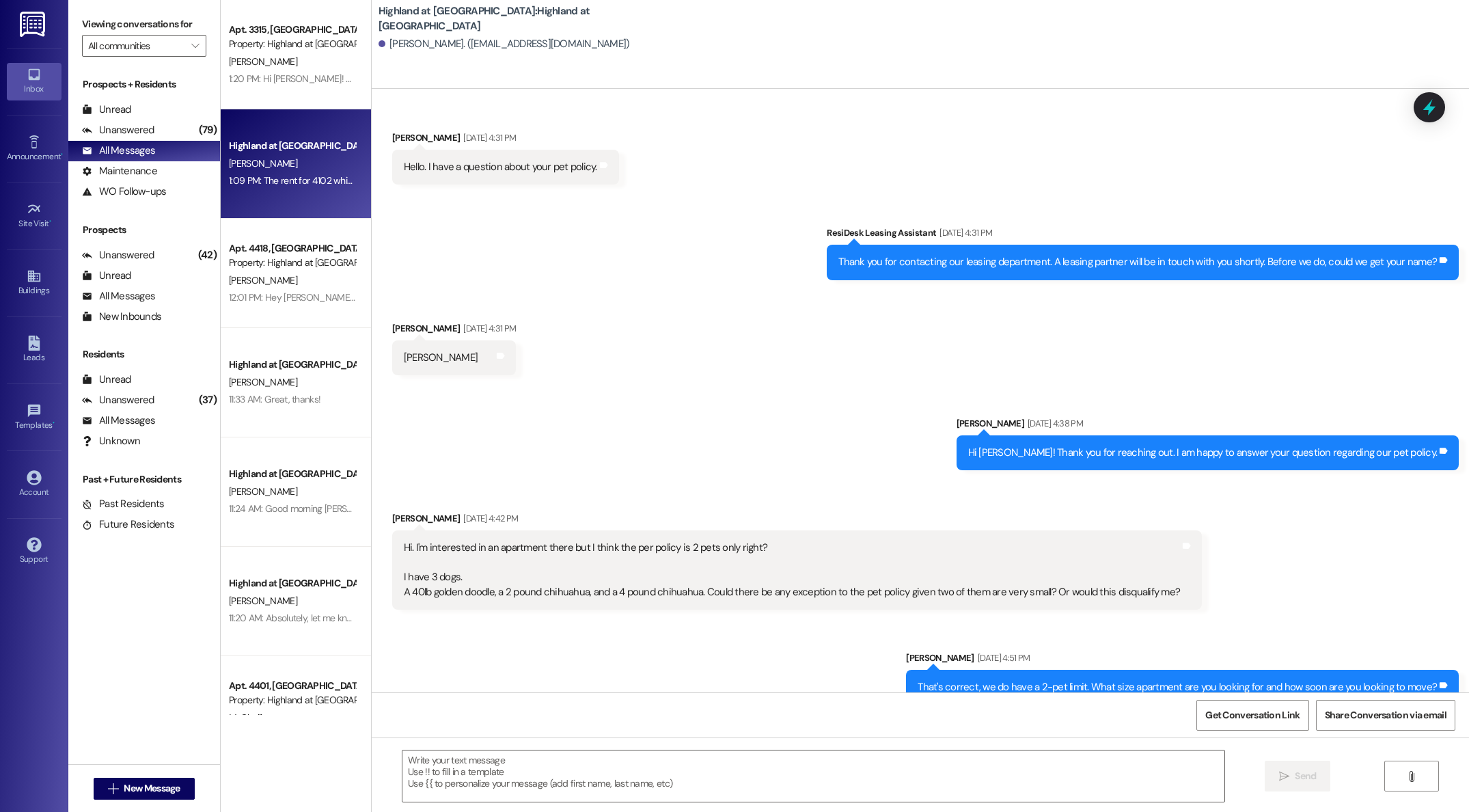
scroll to position [6714, 0]
